Goal: Transaction & Acquisition: Purchase product/service

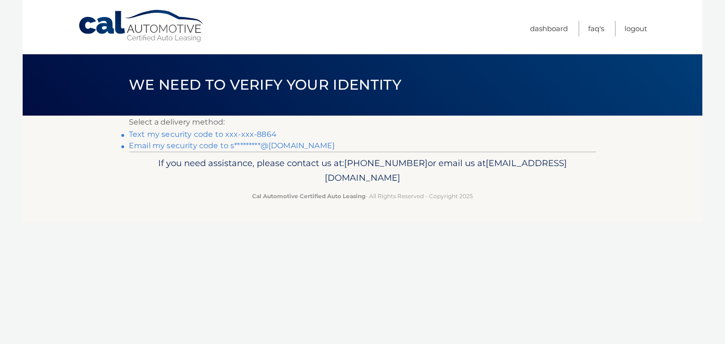
click at [155, 132] on link "Text my security code to xxx-xxx-8864" at bounding box center [203, 134] width 148 height 9
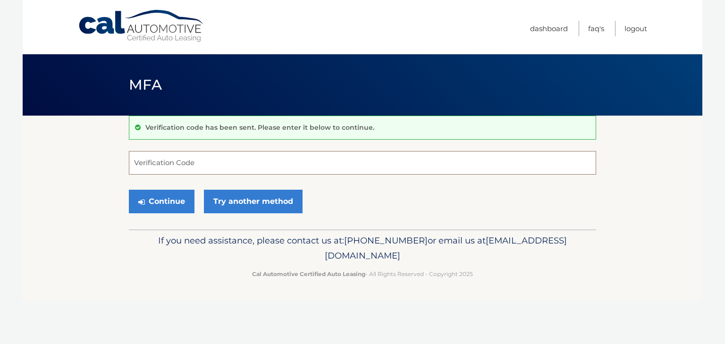
click at [179, 161] on input "Verification Code" at bounding box center [362, 163] width 467 height 24
type input "209460"
click at [157, 203] on button "Continue" at bounding box center [162, 202] width 66 height 24
click at [157, 202] on button "Continue" at bounding box center [162, 202] width 66 height 24
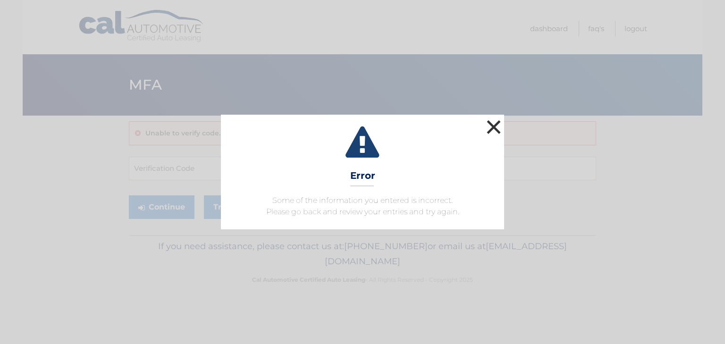
click at [494, 125] on button "×" at bounding box center [493, 127] width 19 height 19
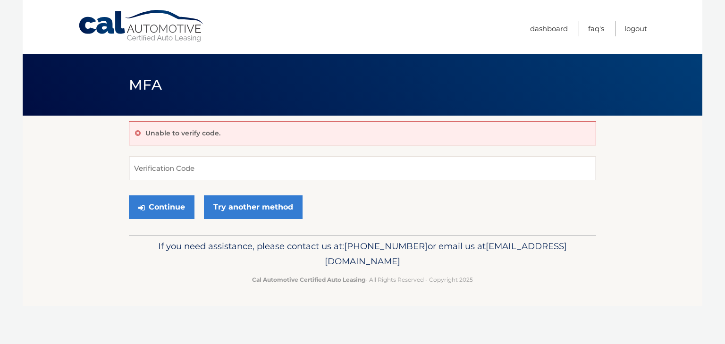
click at [180, 167] on input "Verification Code" at bounding box center [362, 169] width 467 height 24
type input "209460"
click at [159, 209] on button "Continue" at bounding box center [162, 207] width 66 height 24
click at [156, 204] on button "Continue" at bounding box center [162, 207] width 66 height 24
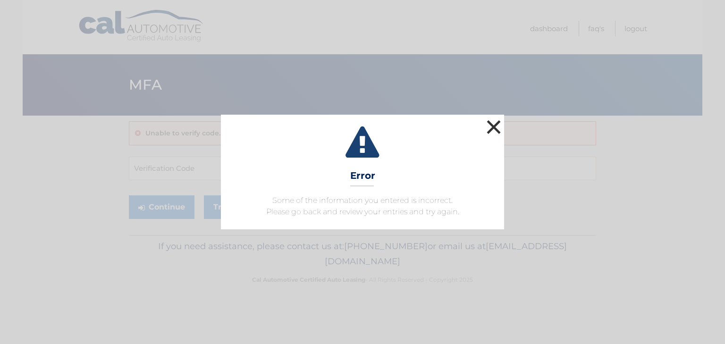
click at [497, 122] on button "×" at bounding box center [493, 127] width 19 height 19
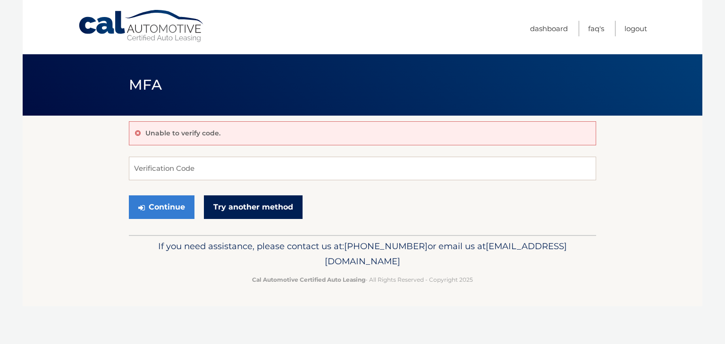
click at [264, 204] on link "Try another method" at bounding box center [253, 207] width 99 height 24
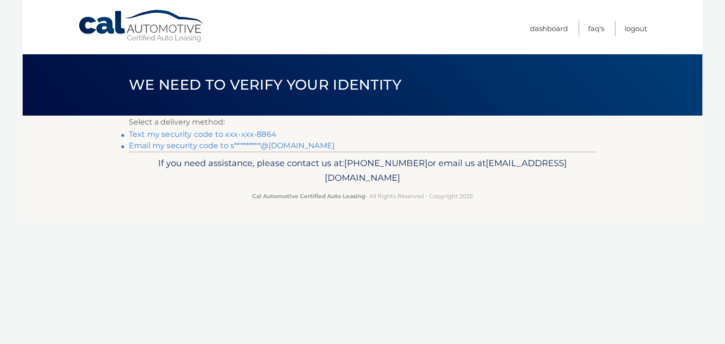
click at [176, 147] on link "Email my security code to s*********@outlook.com" at bounding box center [232, 145] width 206 height 9
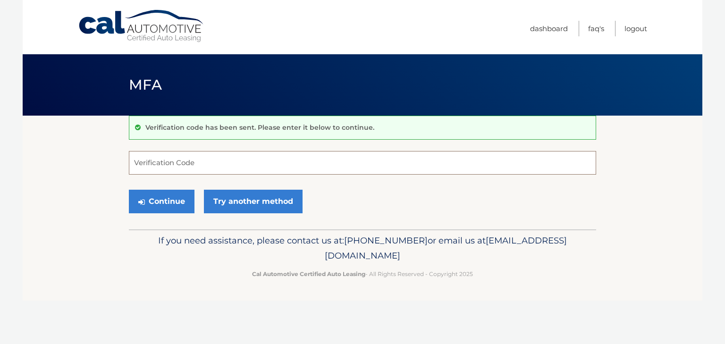
click at [154, 160] on input "Verification Code" at bounding box center [362, 163] width 467 height 24
type input "749771"
click at [162, 202] on button "Continue" at bounding box center [162, 202] width 66 height 24
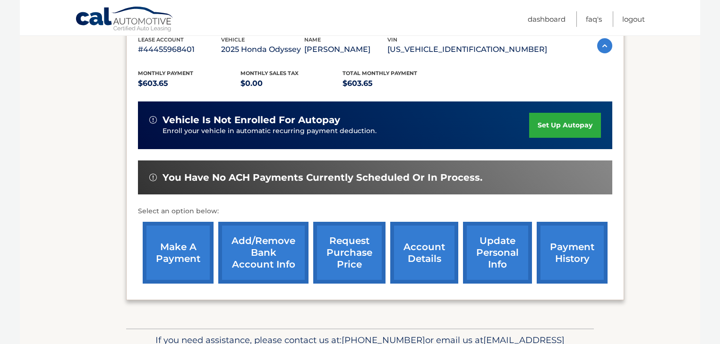
scroll to position [189, 0]
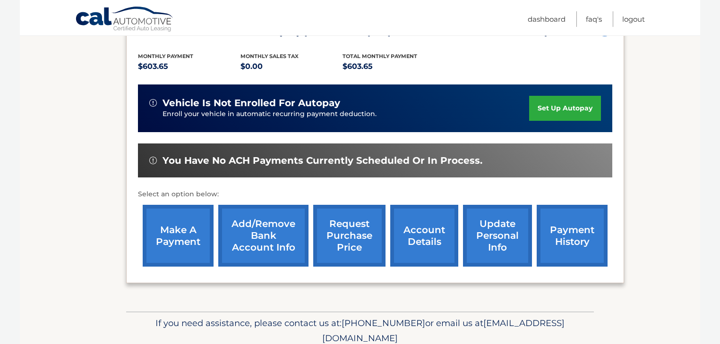
click at [163, 230] on link "make a payment" at bounding box center [178, 236] width 71 height 62
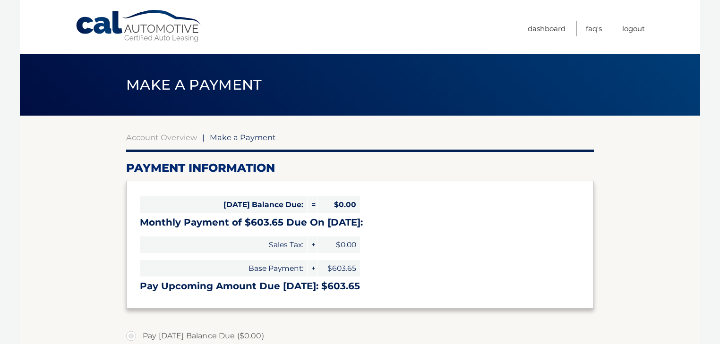
select select "MmEyMDIyZmQtZjM3MS00ZDQxLTk2OTMtODhhOGRjNDFkNjI4"
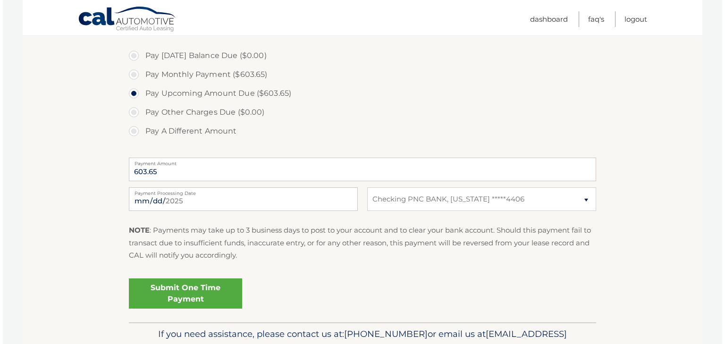
scroll to position [302, 0]
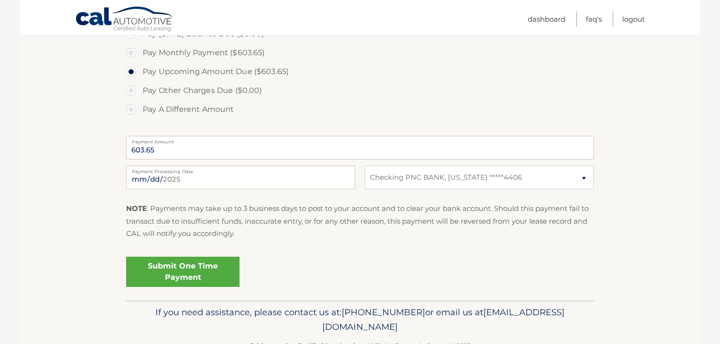
click at [204, 262] on link "Submit One Time Payment" at bounding box center [182, 272] width 113 height 30
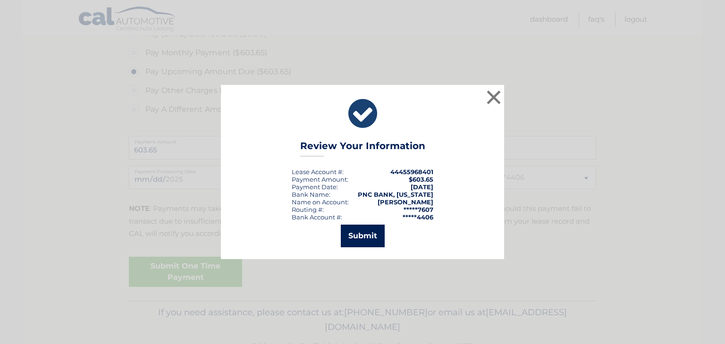
click at [366, 235] on button "Submit" at bounding box center [363, 236] width 44 height 23
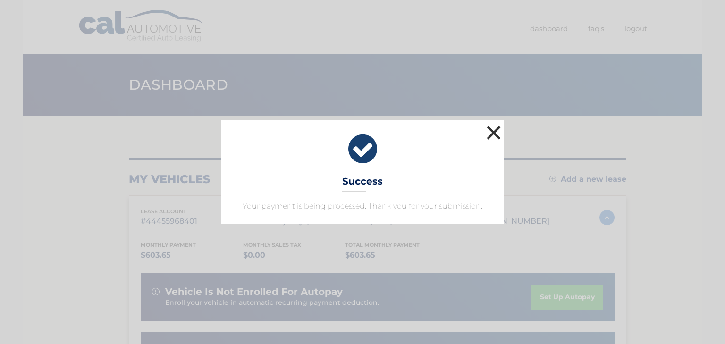
click at [493, 130] on button "×" at bounding box center [493, 132] width 19 height 19
